Goal: Obtain resource: Download file/media

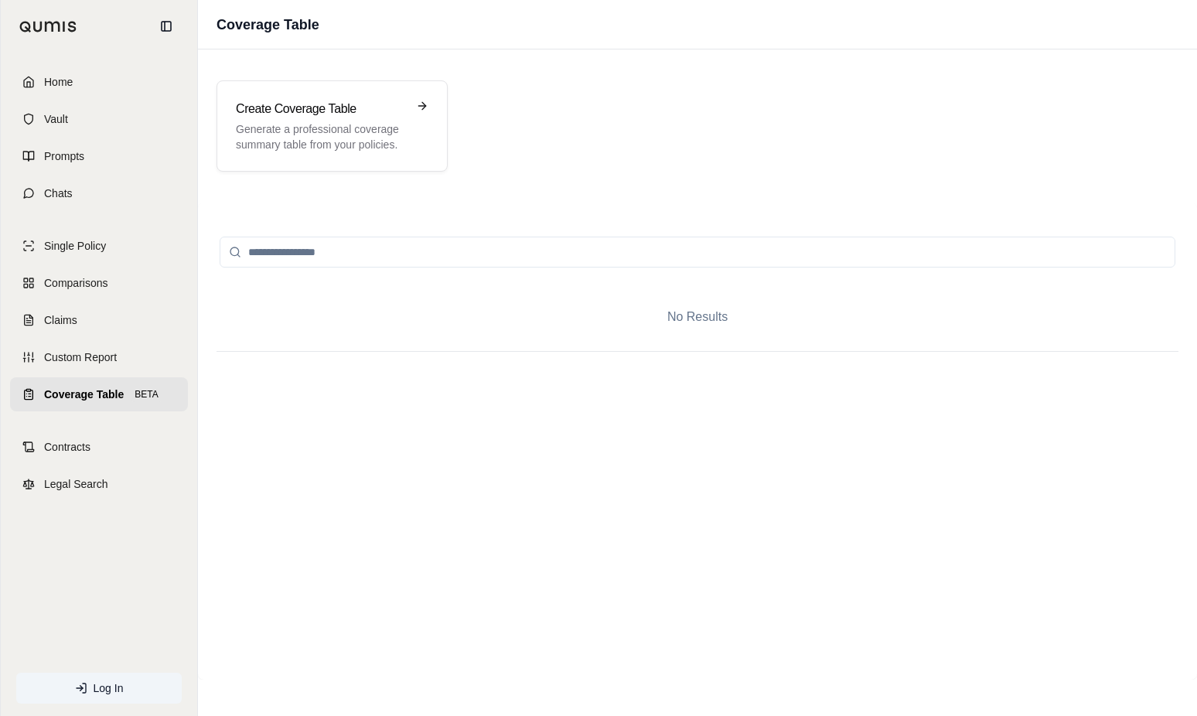
click at [87, 399] on span "Coverage Table" at bounding box center [84, 394] width 80 height 15
click at [90, 270] on link "Comparisons" at bounding box center [99, 283] width 178 height 34
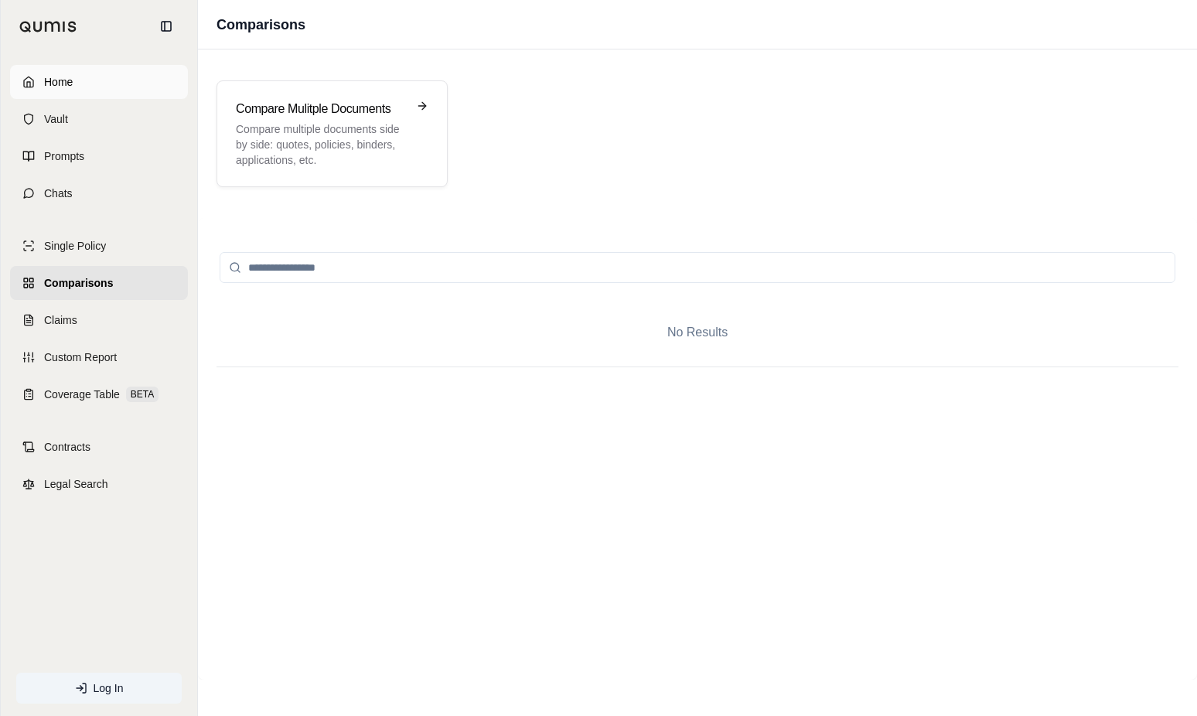
click at [53, 75] on span "Home" at bounding box center [58, 81] width 29 height 15
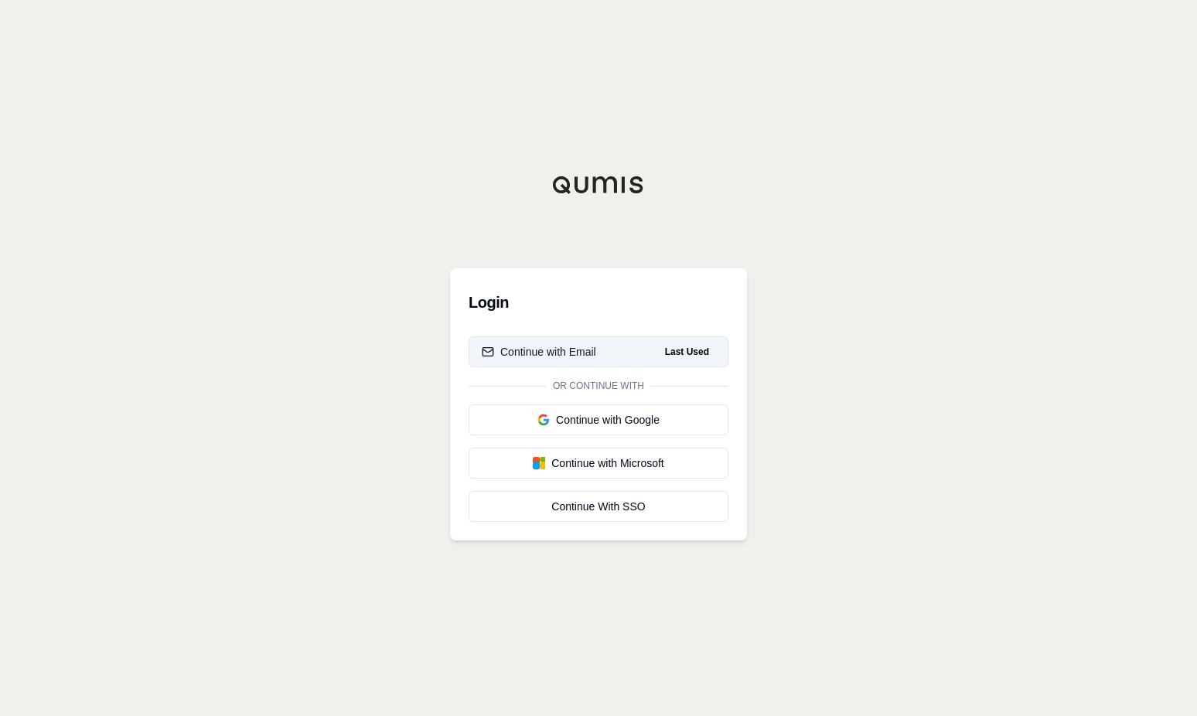
click at [575, 353] on div "Continue with Email" at bounding box center [539, 351] width 114 height 15
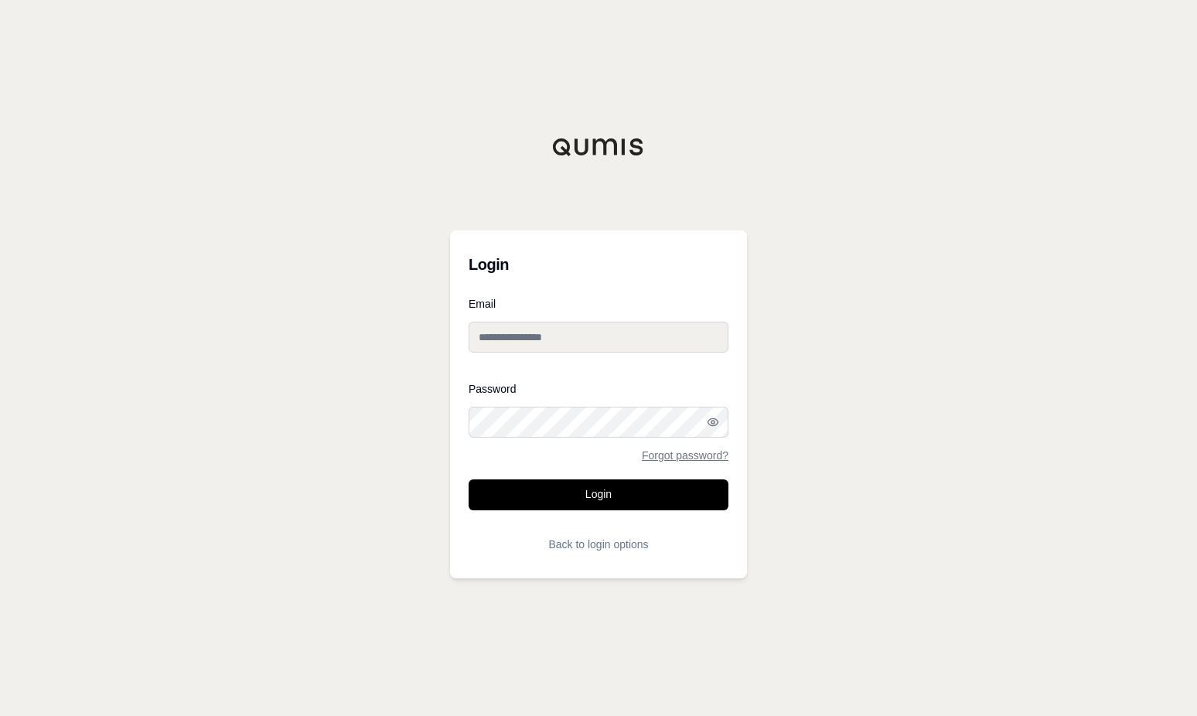
click at [539, 326] on input "Email" at bounding box center [599, 337] width 260 height 31
type input "**********"
click at [469, 479] on button "Login" at bounding box center [599, 494] width 260 height 31
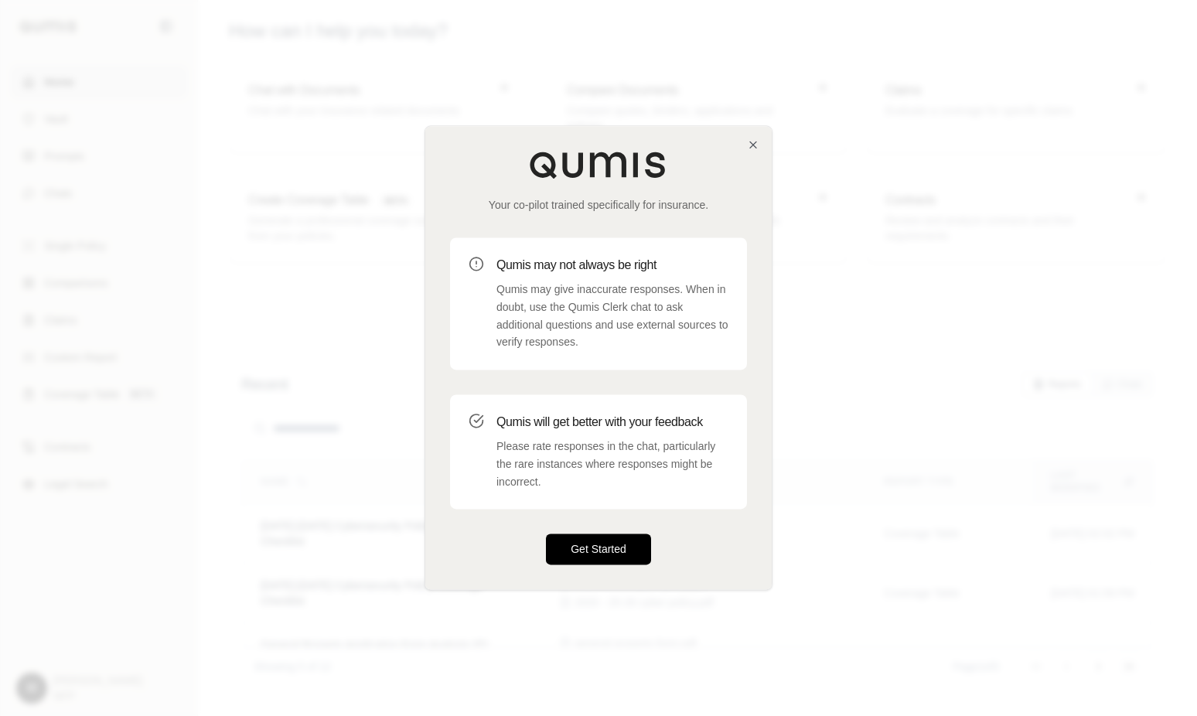
click at [589, 558] on button "Get Started" at bounding box center [598, 549] width 105 height 31
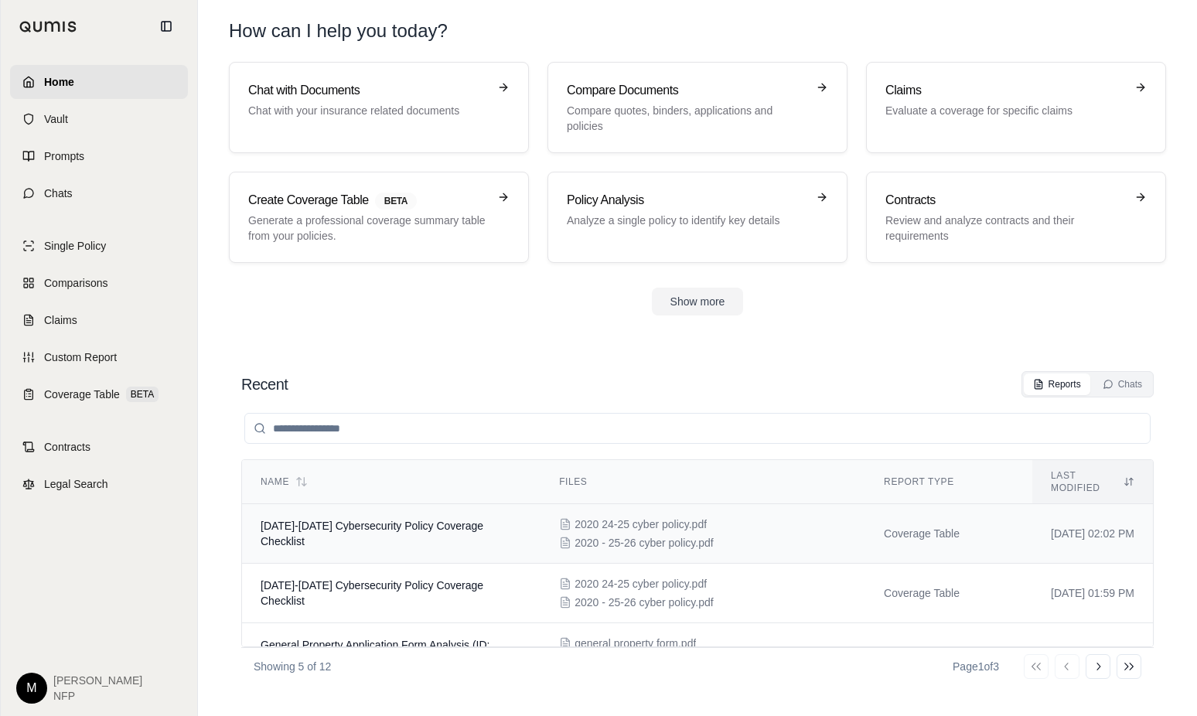
click at [353, 520] on span "[DATE]-[DATE] Cybersecurity Policy Coverage Checklist" at bounding box center [372, 534] width 223 height 28
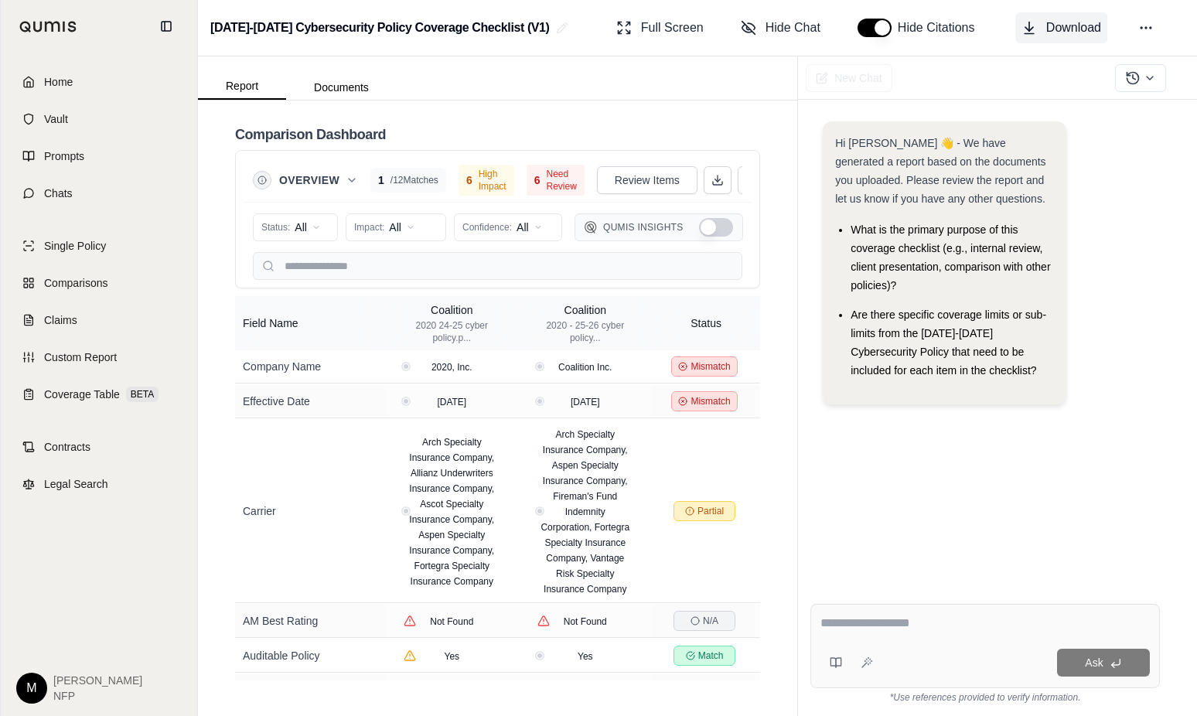
click at [1039, 27] on button "Download" at bounding box center [1061, 27] width 92 height 31
